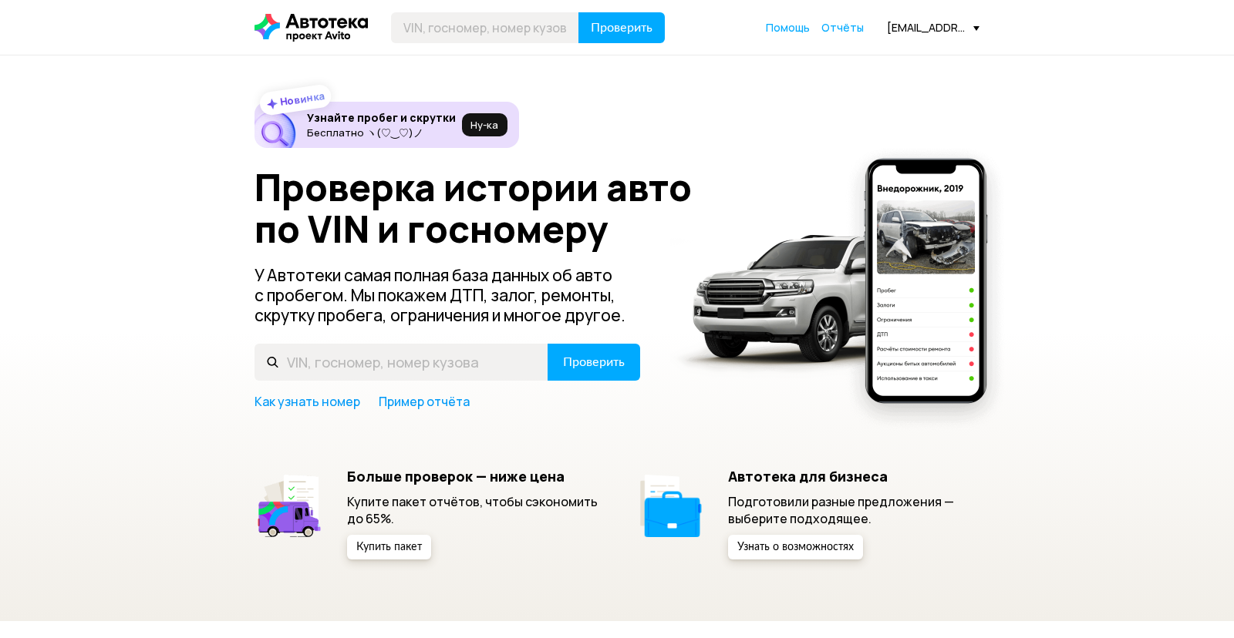
drag, startPoint x: 860, startPoint y: 13, endPoint x: 850, endPoint y: 29, distance: 18.0
click at [860, 14] on div "Проверить Помощь Отчёты [EMAIL_ADDRESS][DOMAIN_NAME]" at bounding box center [617, 27] width 740 height 31
click at [847, 31] on span "Отчёты" at bounding box center [842, 27] width 42 height 15
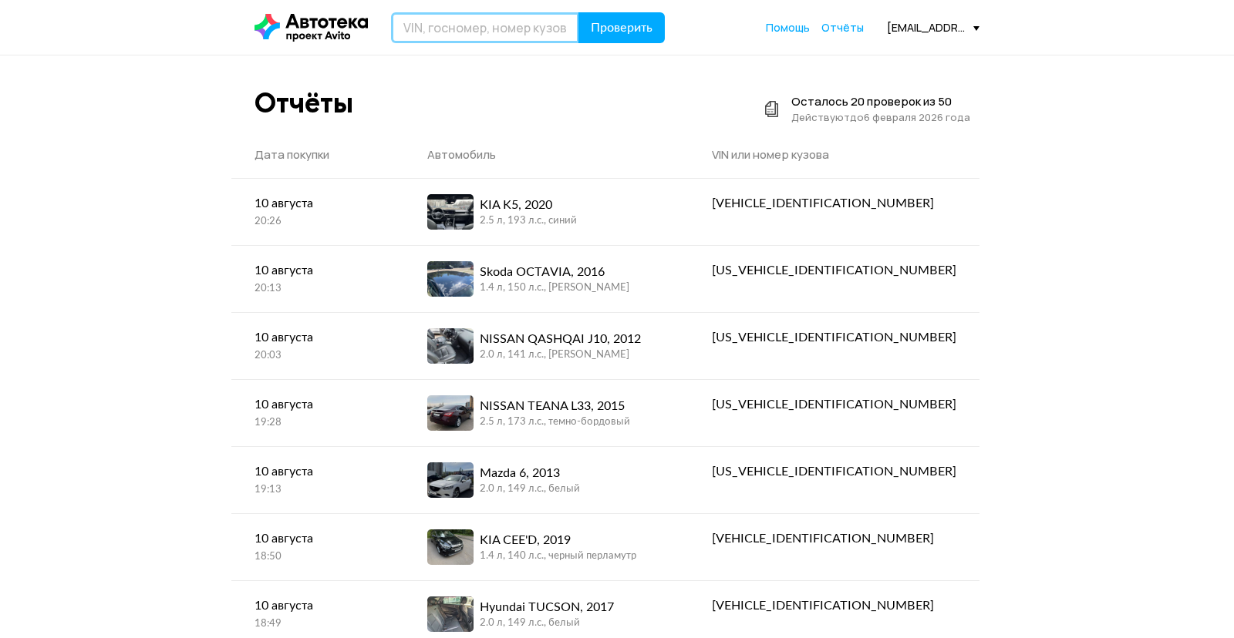
click at [512, 19] on input "text" at bounding box center [485, 27] width 188 height 31
paste input "У931НР198"
type input "У931НР198"
drag, startPoint x: 629, startPoint y: 34, endPoint x: 542, endPoint y: 170, distance: 161.9
click at [631, 37] on button "Проверить" at bounding box center [621, 27] width 86 height 31
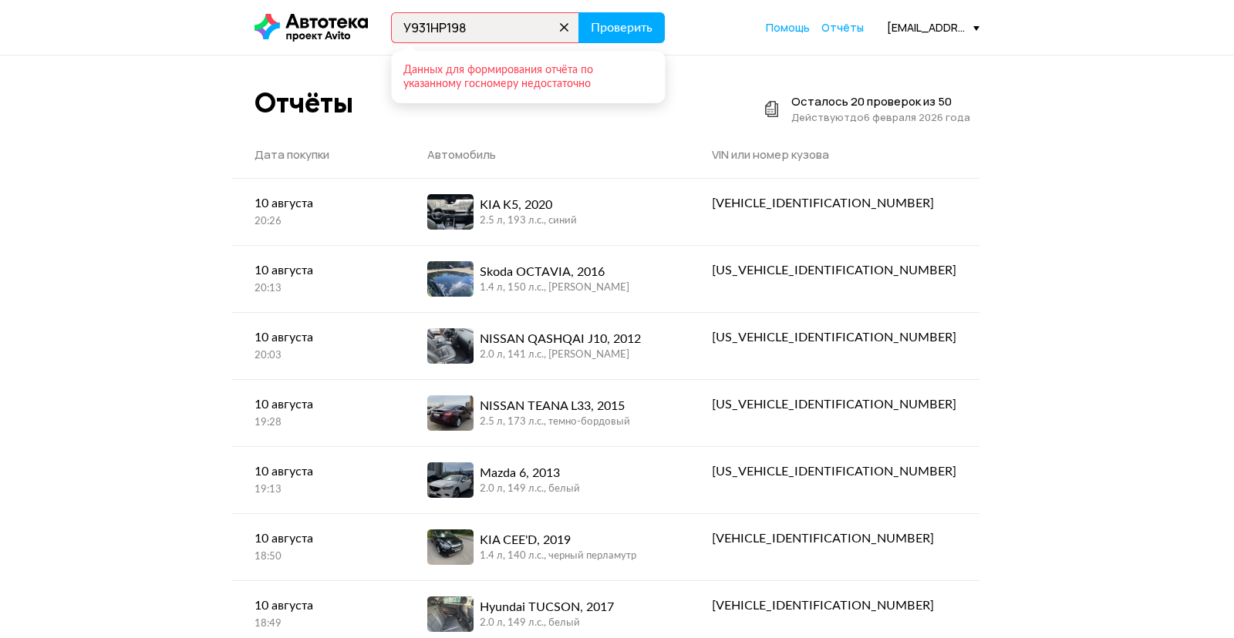
drag, startPoint x: 601, startPoint y: 76, endPoint x: 414, endPoint y: 61, distance: 188.0
click at [391, 76] on div "Данных для формирования отчёта по указанному госномеру недостаточно" at bounding box center [528, 77] width 274 height 52
click at [406, 65] on div at bounding box center [410, 60] width 19 height 19
drag, startPoint x: 396, startPoint y: 64, endPoint x: 612, endPoint y: 83, distance: 216.7
click at [612, 83] on div "Данных для формирования отчёта по указанному госномеру недостаточно" at bounding box center [528, 77] width 274 height 52
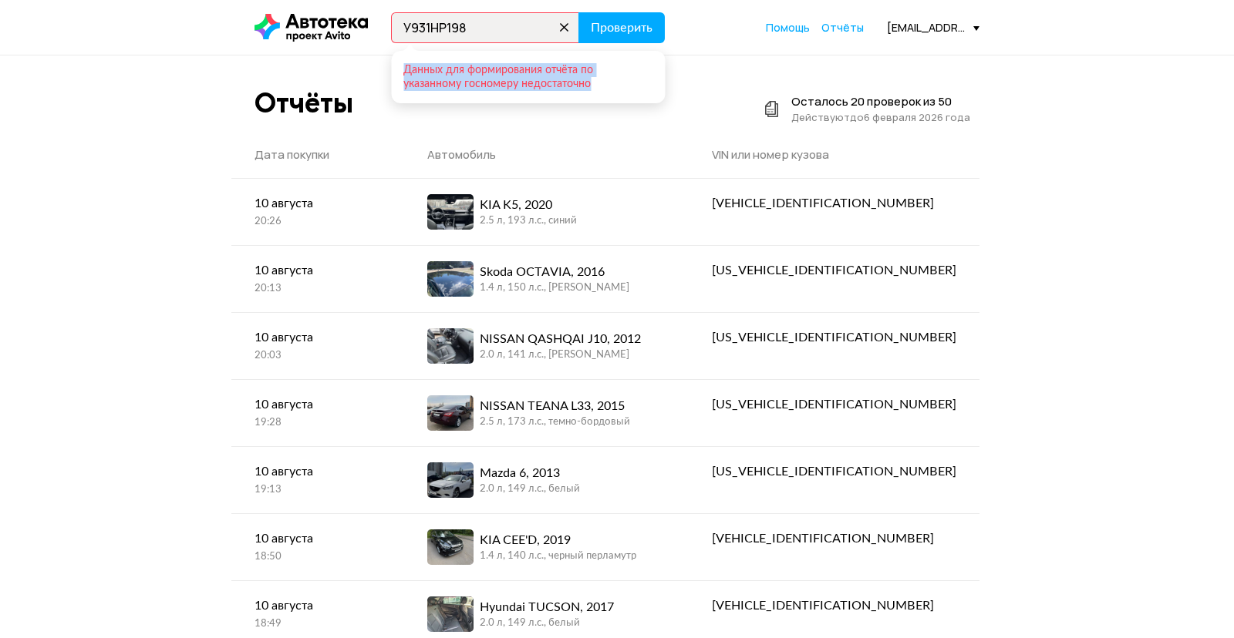
copy div "Данных для формирования отчёта по указанному госномеру недостаточно"
